Goal: Go to known website: Access a specific website the user already knows

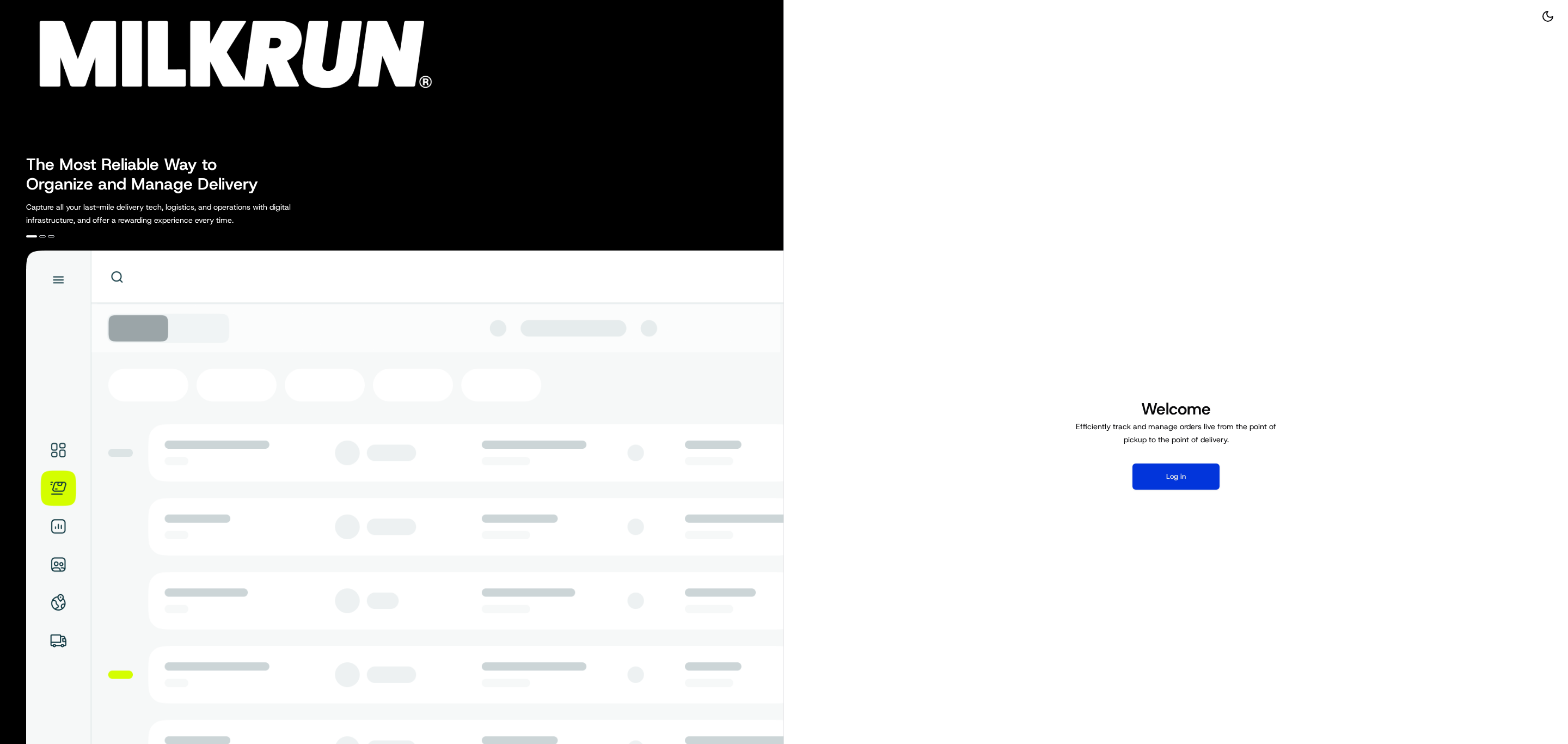
click at [1167, 472] on button "Log in" at bounding box center [1176, 476] width 87 height 26
